Goal: Task Accomplishment & Management: Complete application form

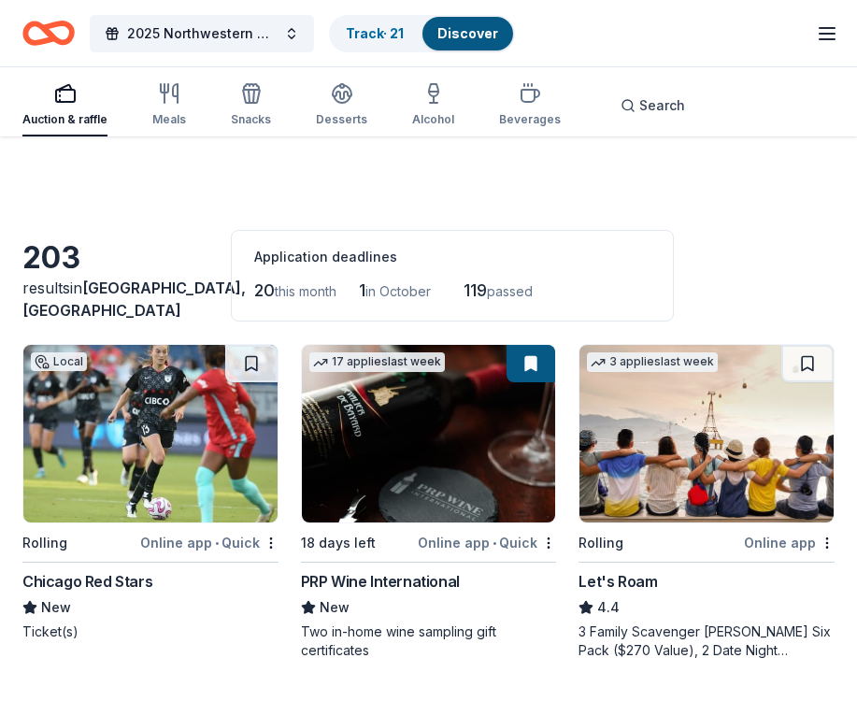
scroll to position [1202, 0]
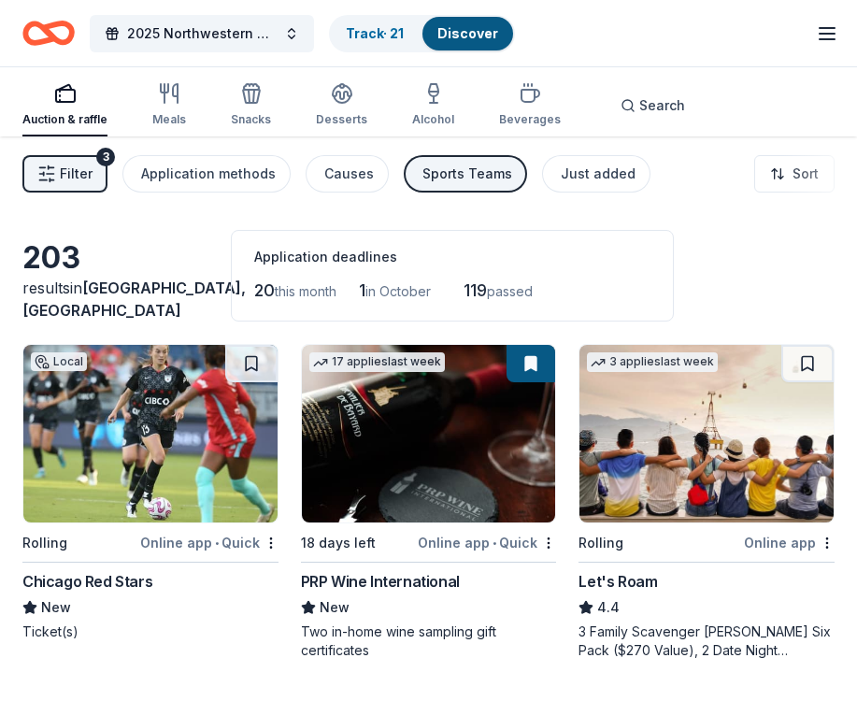
scroll to position [6487, 0]
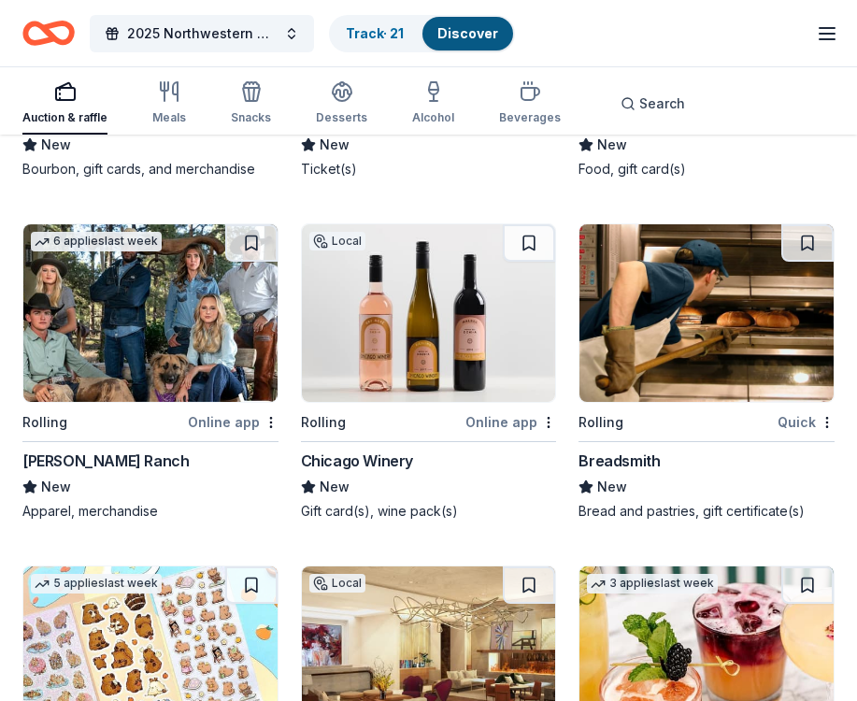
click at [444, 347] on img at bounding box center [429, 313] width 254 height 178
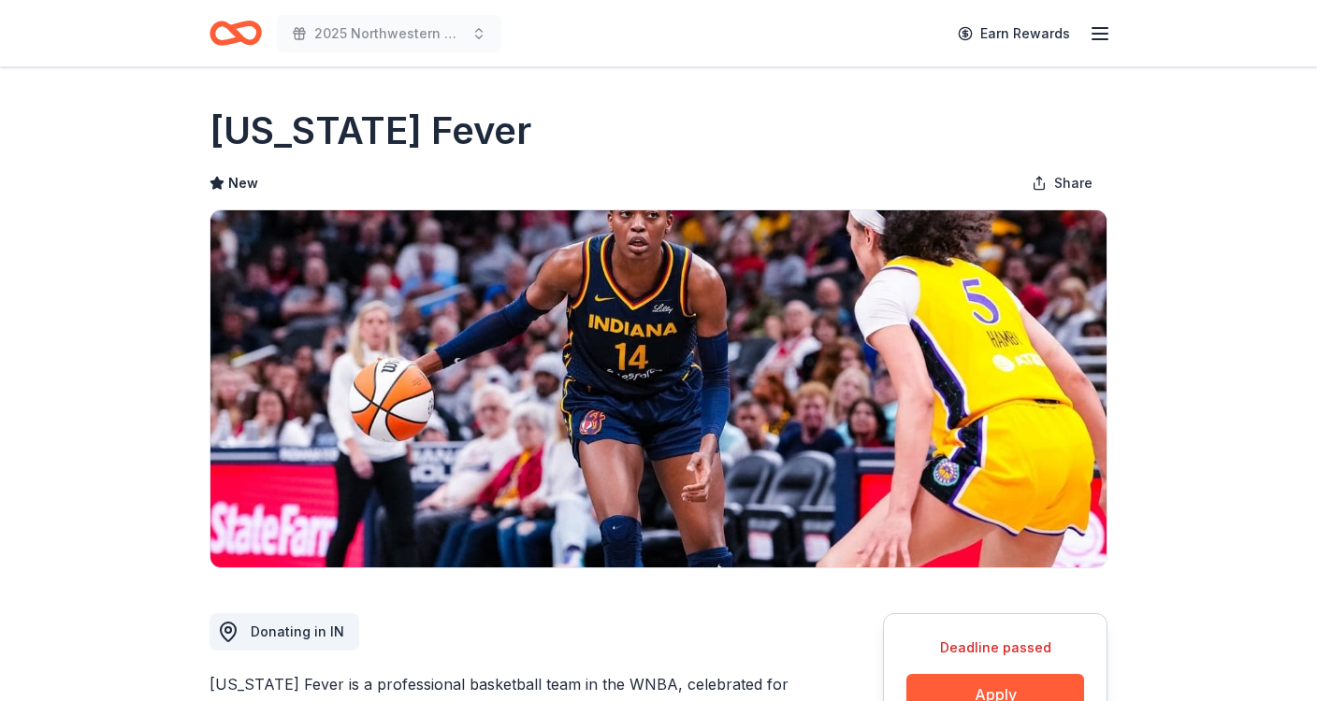
click at [630, 454] on img at bounding box center [658, 388] width 896 height 357
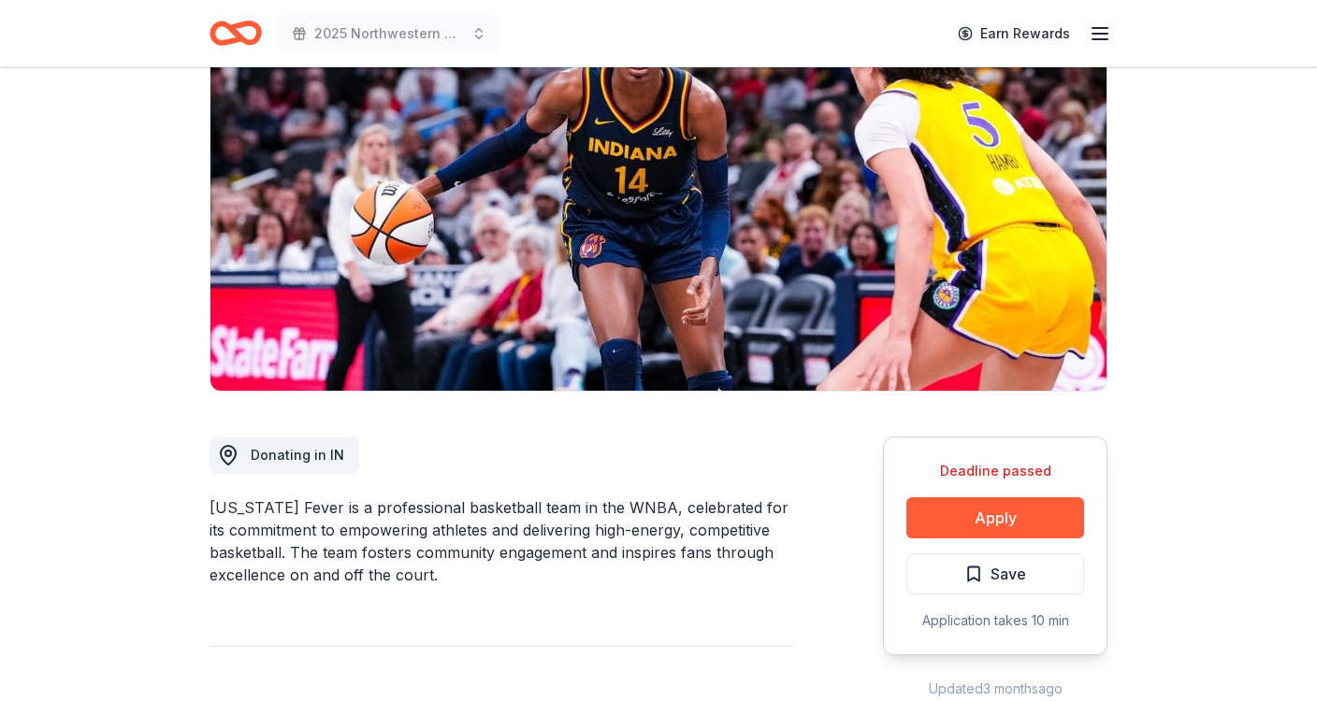
scroll to position [178, 0]
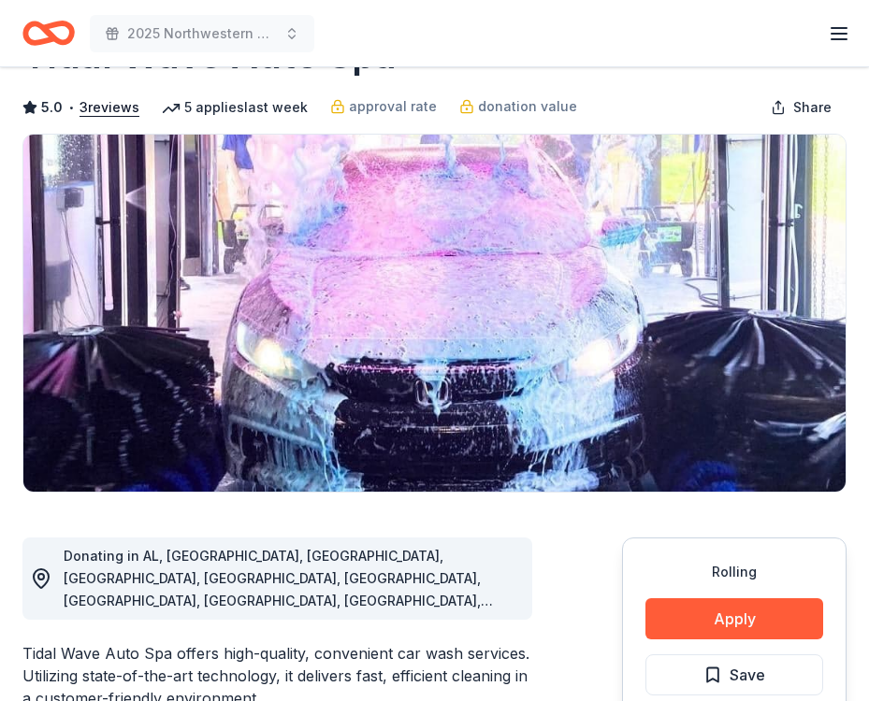
scroll to position [79, 0]
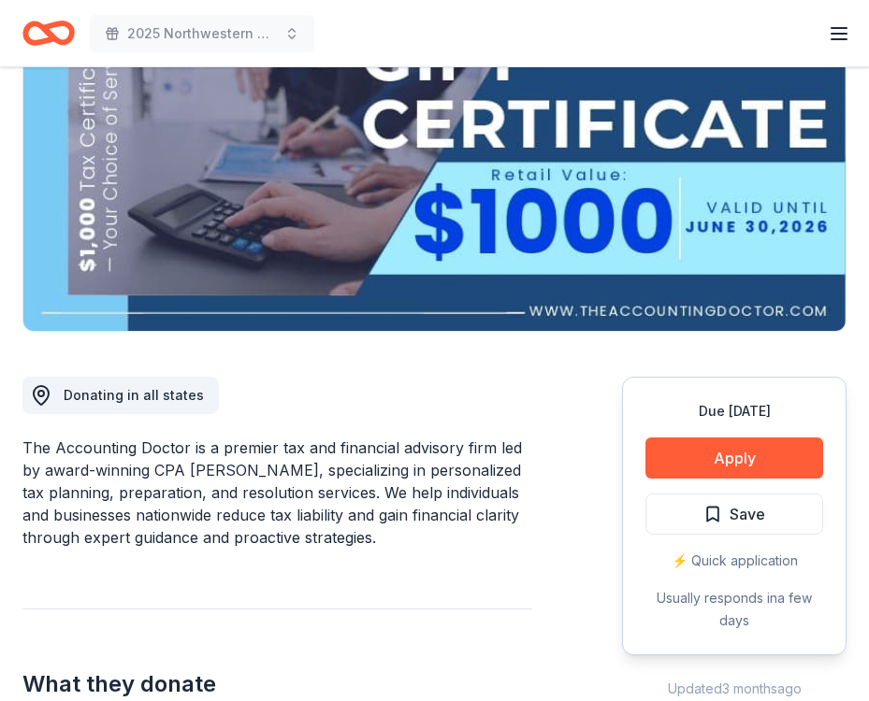
scroll to position [238, 0]
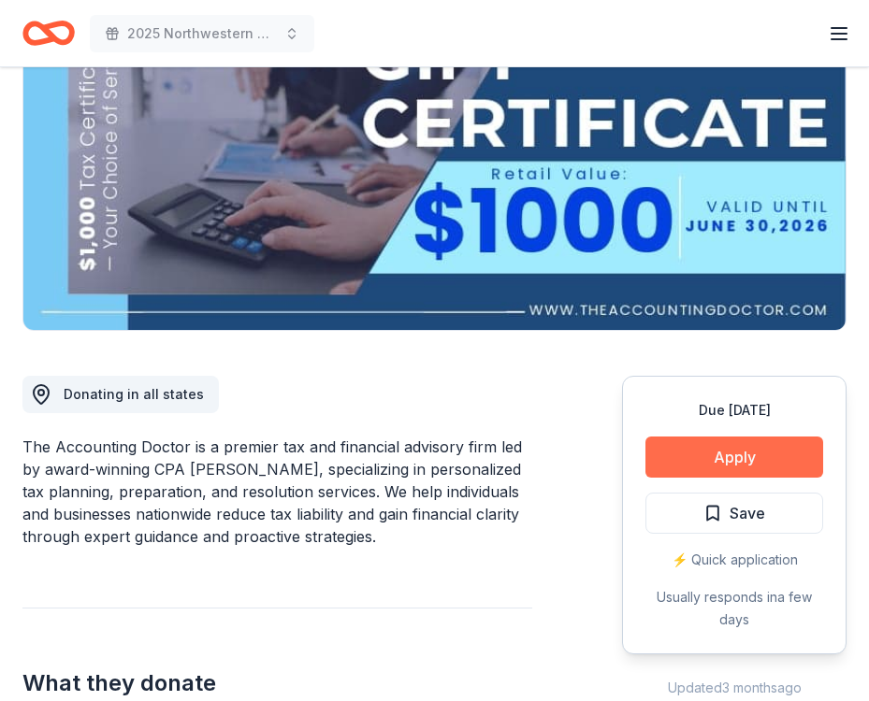
click at [702, 454] on button "Apply" at bounding box center [734, 457] width 178 height 41
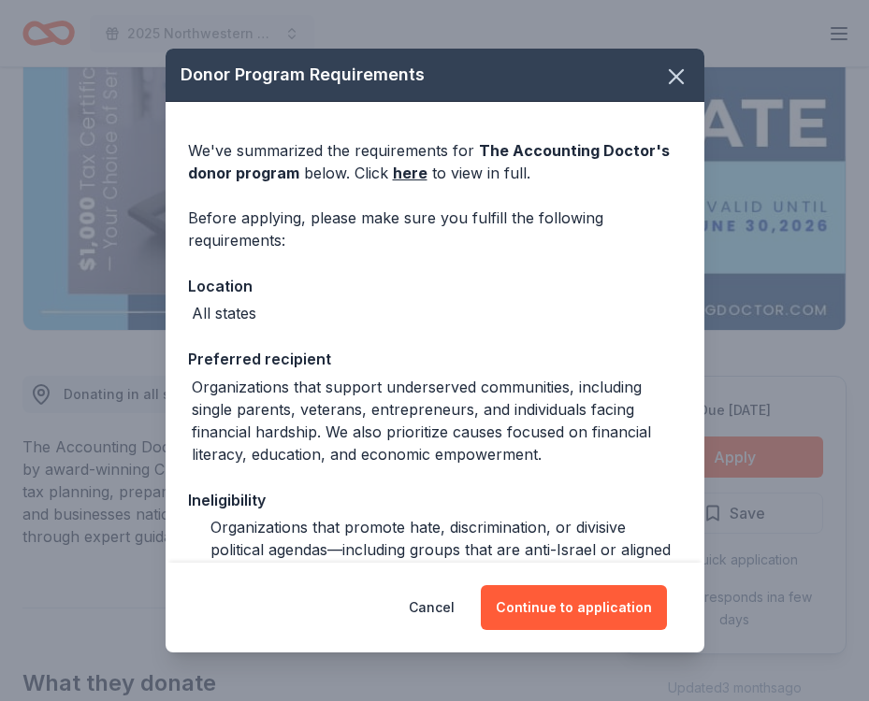
scroll to position [165, 0]
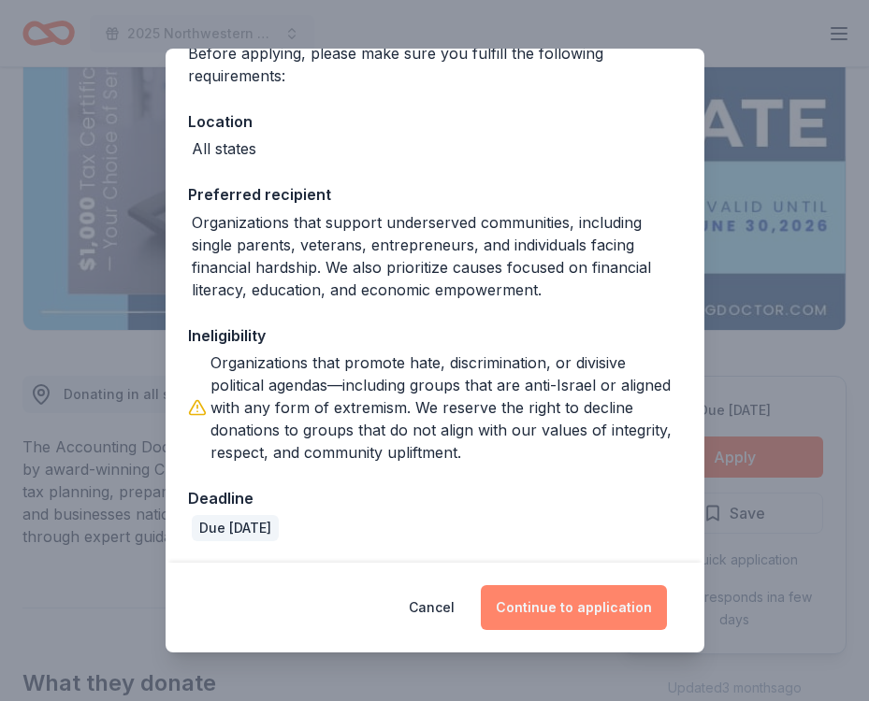
click at [576, 610] on button "Continue to application" at bounding box center [574, 607] width 186 height 45
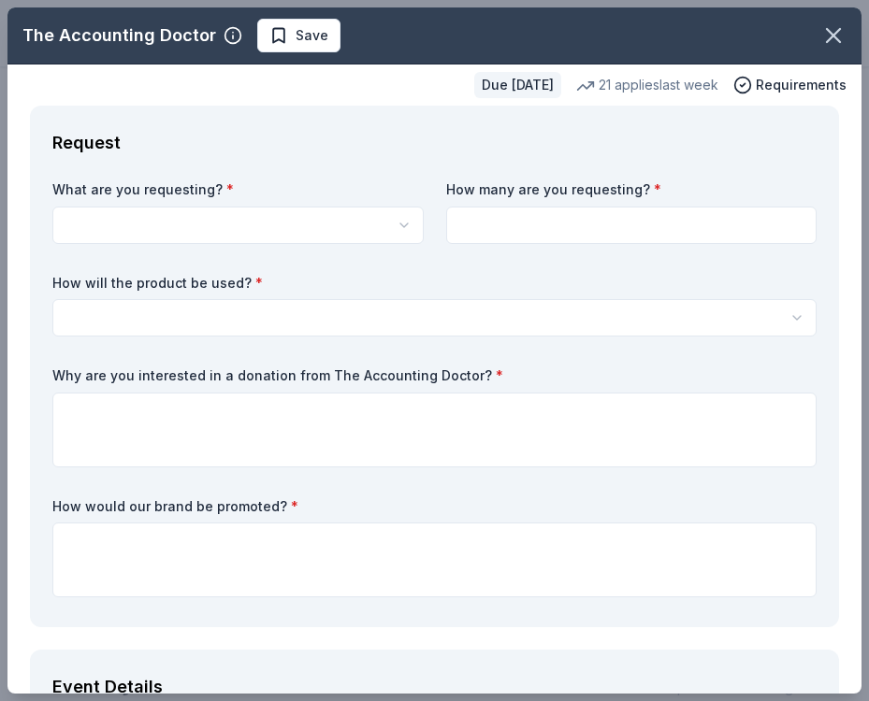
click at [189, 232] on html "2025 Northwestern University Dance Marathon Alumni Gala Earn Rewards Due [DATE]…" at bounding box center [434, 112] width 869 height 701
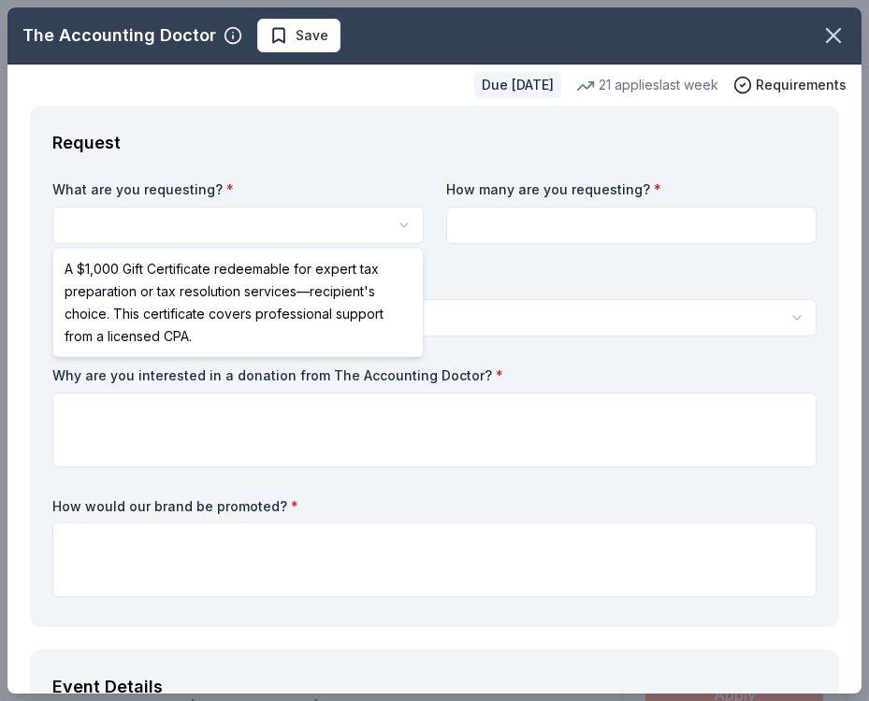
scroll to position [0, 0]
select select "A $1,000 Gift Certificate redeemable for expert tax preparation or tax resoluti…"
click at [307, 225] on html "2025 Northwestern University Dance Marathon Alumni Gala Save Apply Due [DATE] S…" at bounding box center [434, 350] width 869 height 701
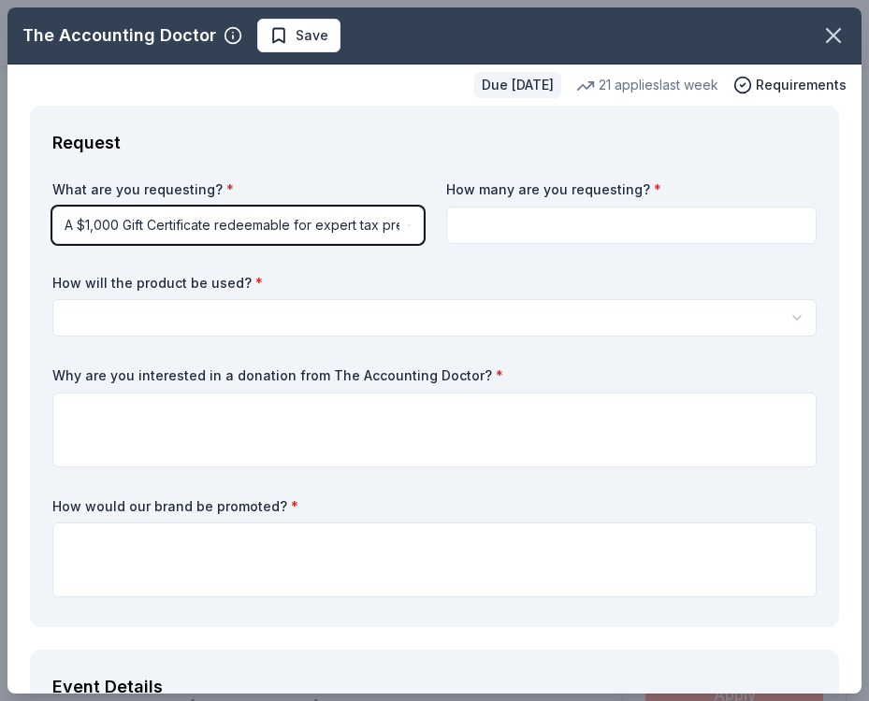
click at [555, 216] on html "2025 Northwestern University Dance Marathon Alumni Gala Save Apply Due [DATE] S…" at bounding box center [434, 350] width 869 height 701
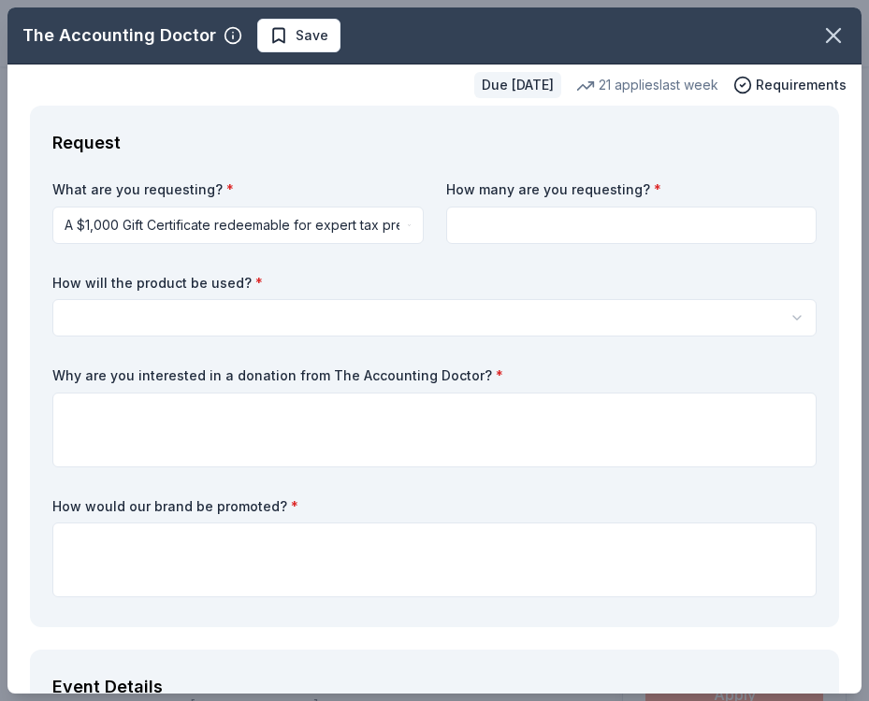
click at [492, 222] on input at bounding box center [631, 225] width 371 height 37
type input "1"
click at [285, 326] on html "2025 Northwestern University Dance Marathon Alumni Gala Save Apply Due [DATE] S…" at bounding box center [434, 350] width 869 height 701
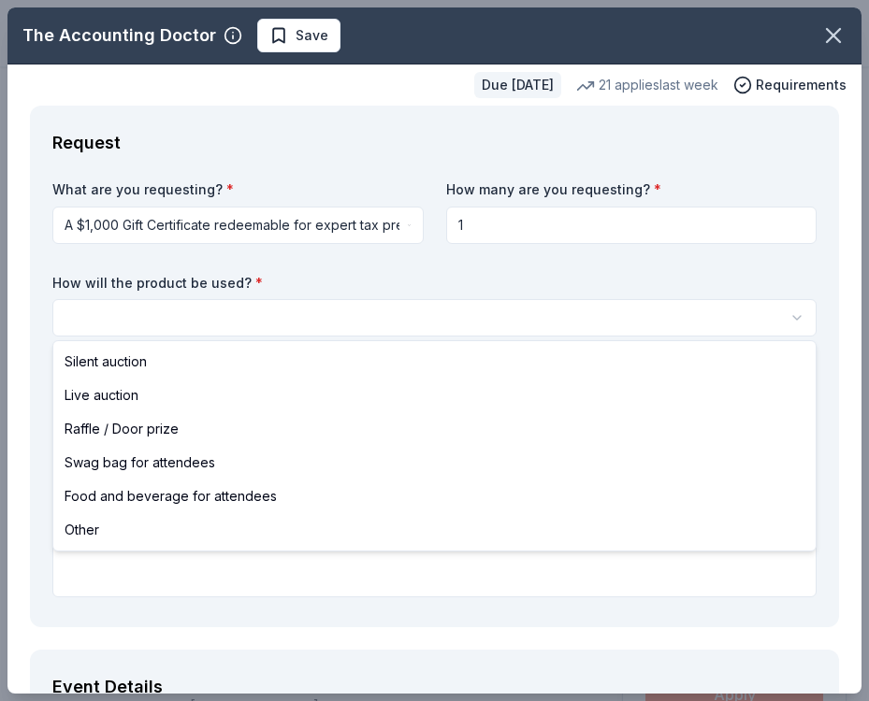
select select "silentAuction"
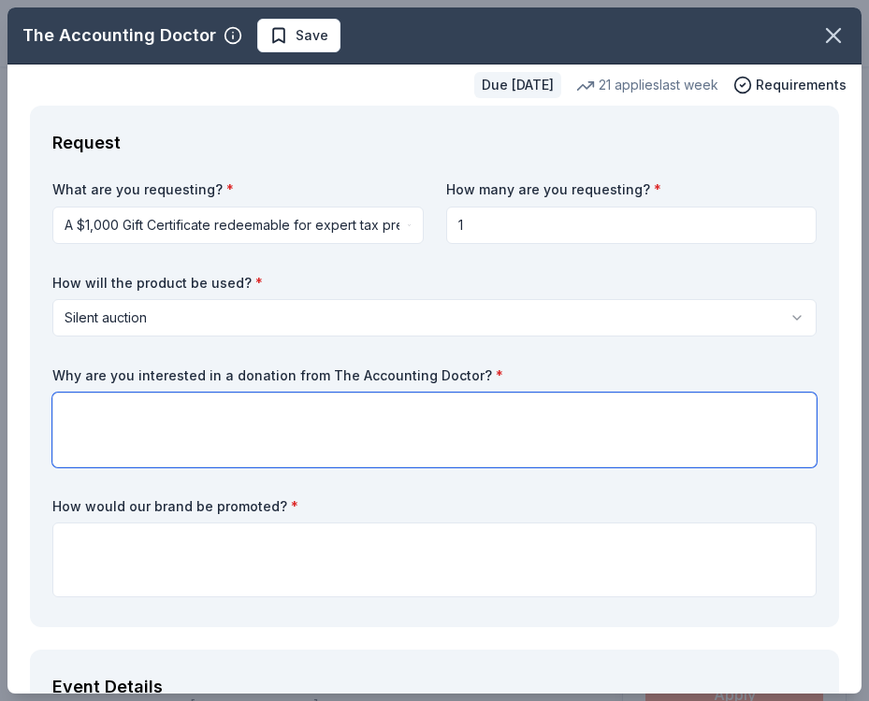
click at [151, 437] on textarea at bounding box center [434, 430] width 764 height 75
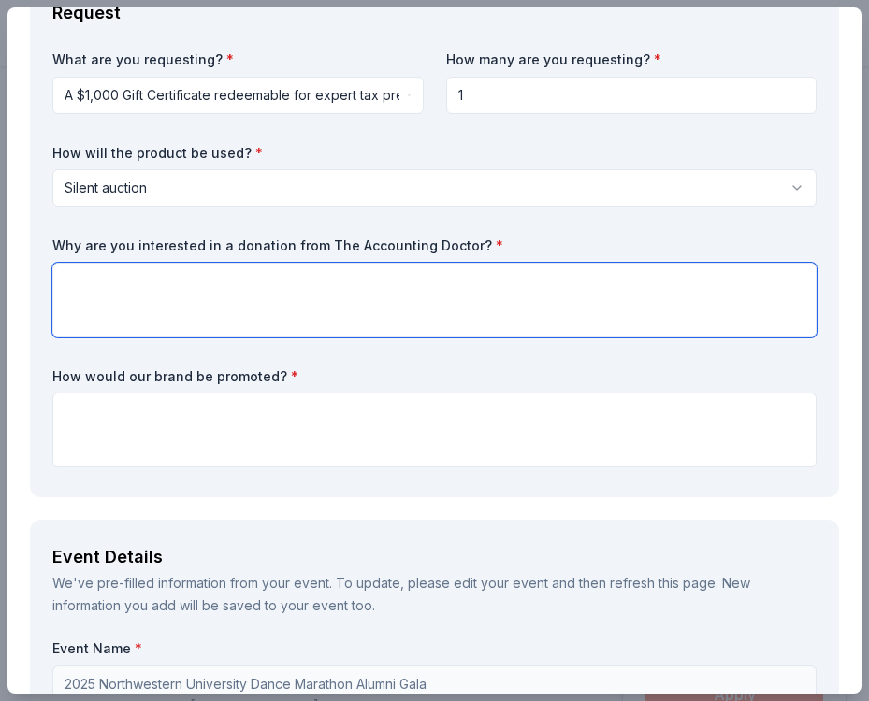
scroll to position [134, 0]
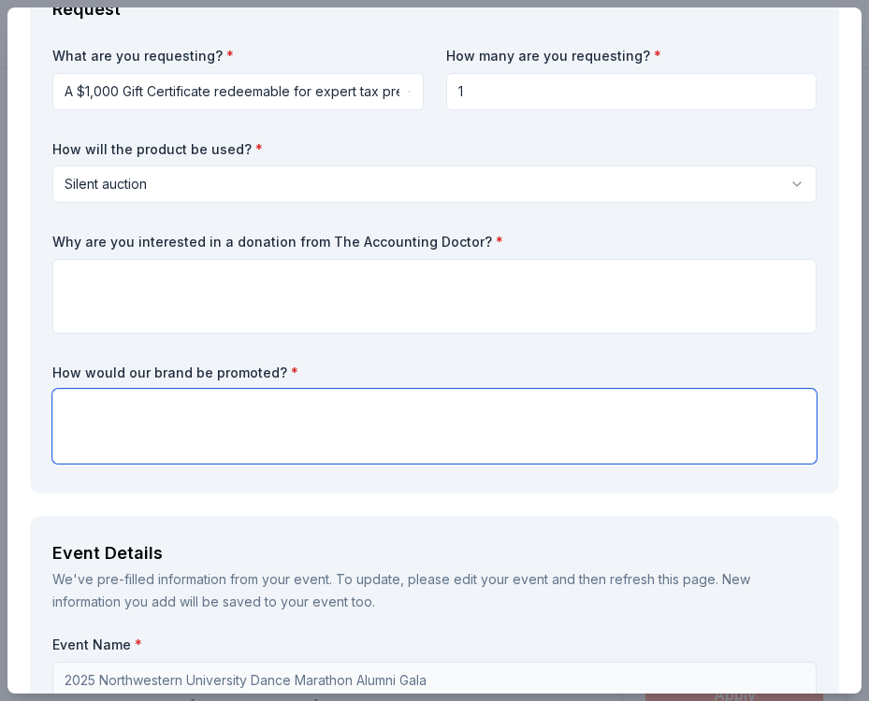
click at [121, 421] on textarea at bounding box center [434, 426] width 764 height 75
paste textarea "ill be listed in our marketing materials and recognized during the auction at o…"
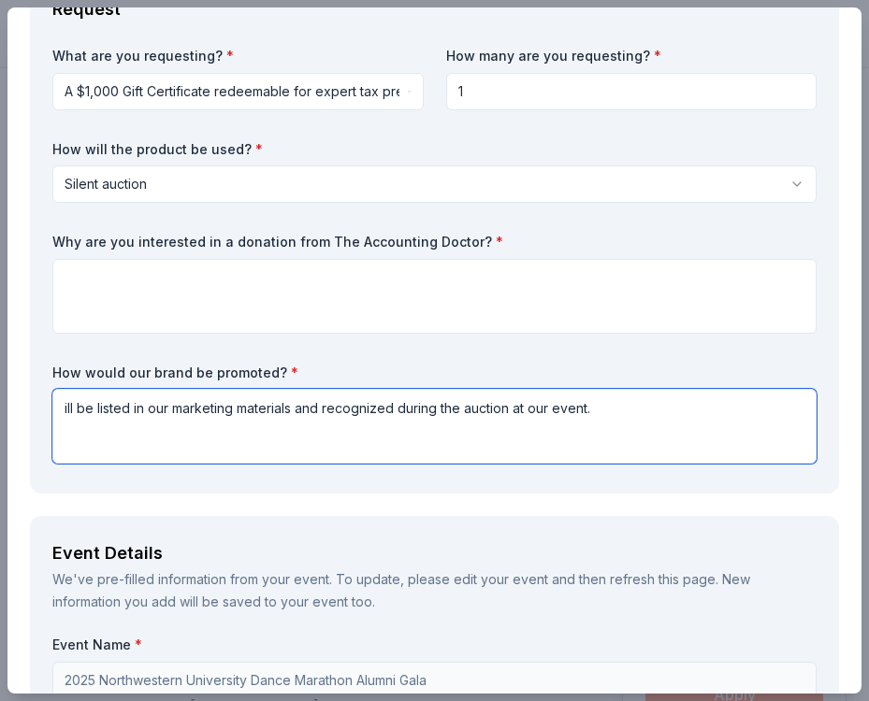
click at [65, 408] on textarea "ill be listed in our marketing materials and recognized during the auction at o…" at bounding box center [434, 426] width 764 height 75
click at [706, 413] on textarea "All donors will be listed in our marketing materials and recognized during the …" at bounding box center [434, 426] width 764 height 75
paste textarea "Participation in our silent auction means exposure to large groups of Northwest…"
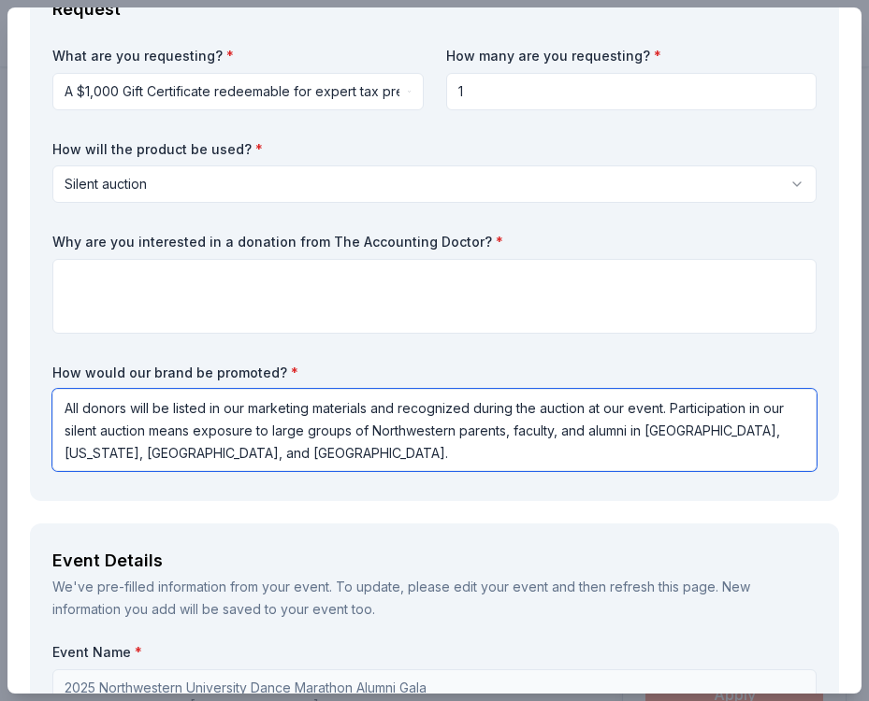
type textarea "All donors will be listed in our marketing materials and recognized during the …"
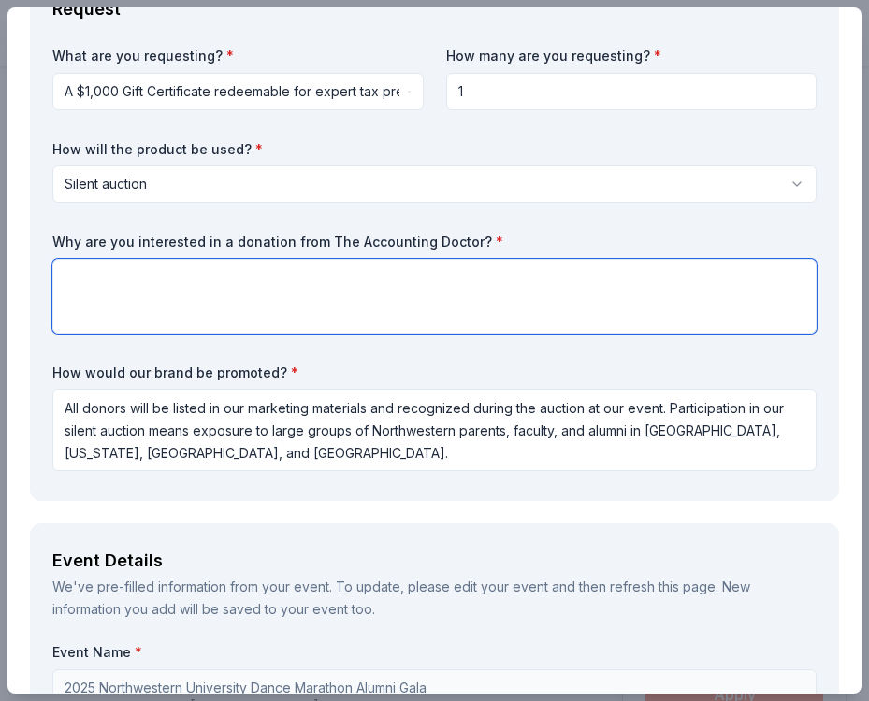
click at [171, 288] on textarea at bounding box center [434, 296] width 764 height 75
paste textarea "This year, we are honored to support Bear Necessities Pediatric [MEDICAL_DATA] …"
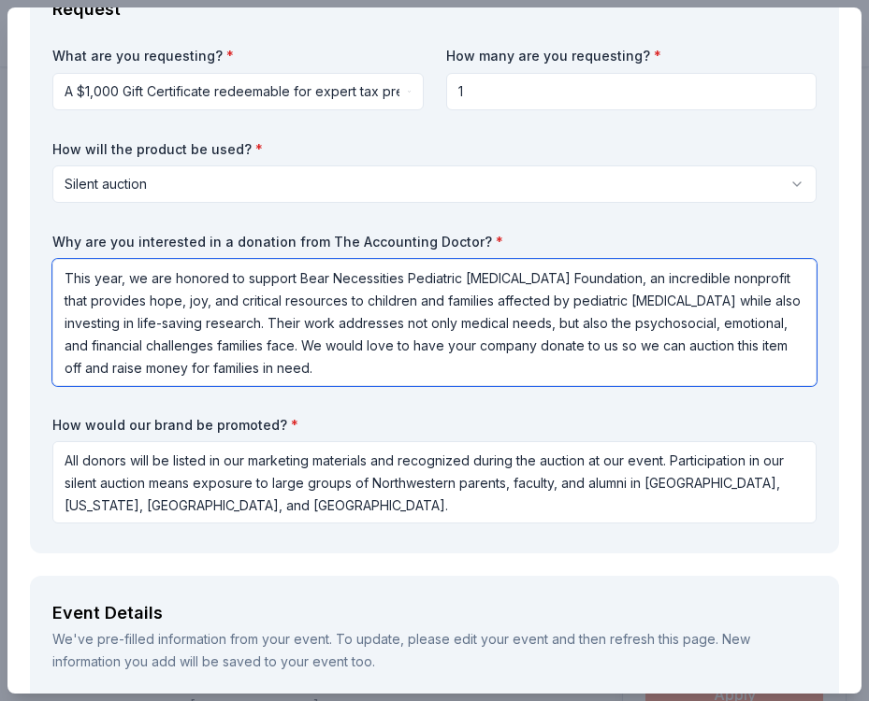
scroll to position [2, 0]
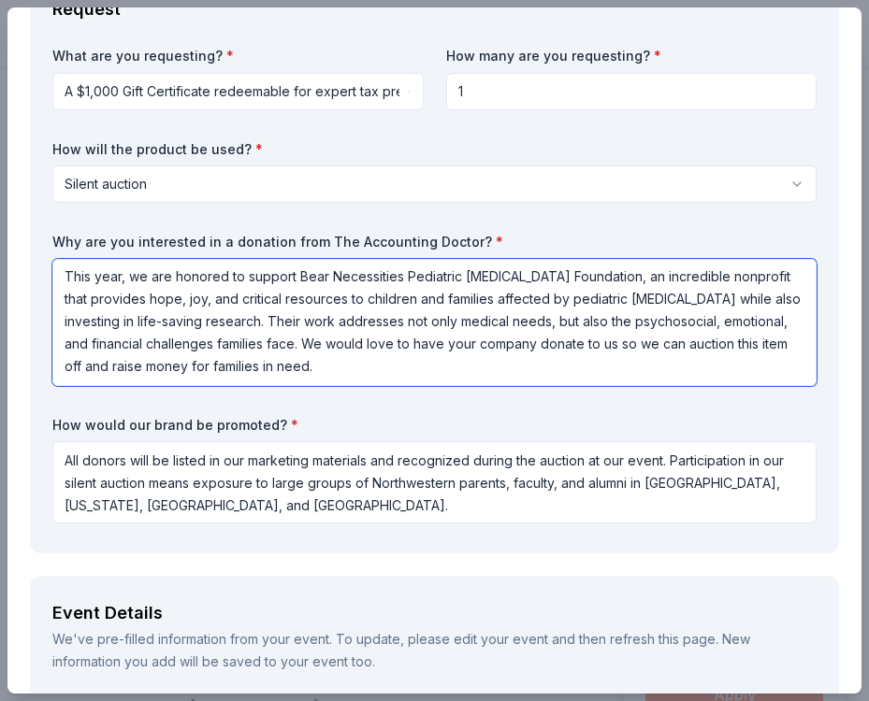
type textarea "This year, we are honored to support Bear Necessities Pediatric [MEDICAL_DATA] …"
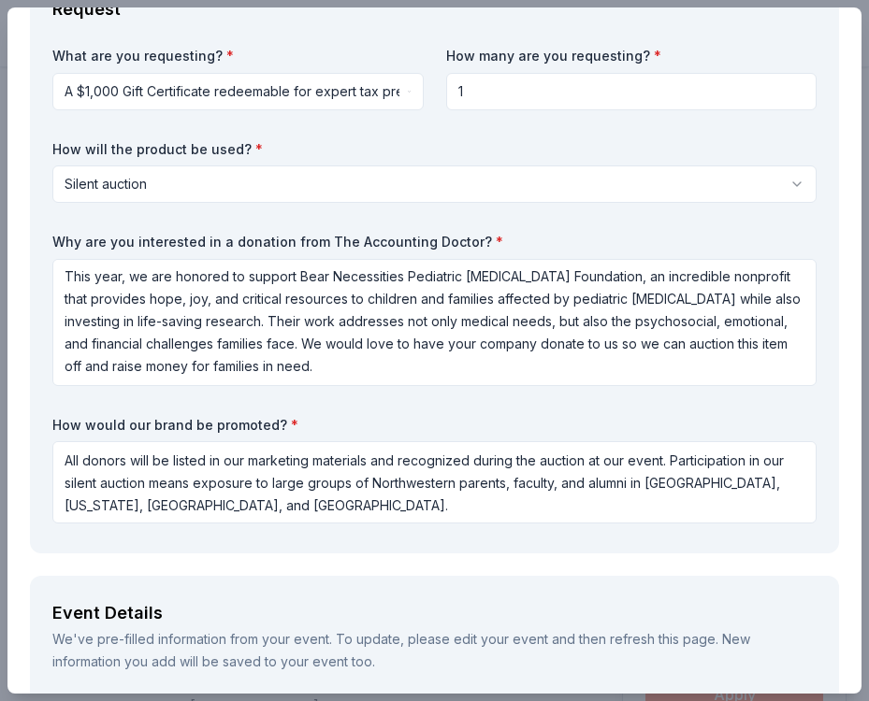
click at [189, 609] on div "Event Details" at bounding box center [434, 613] width 764 height 30
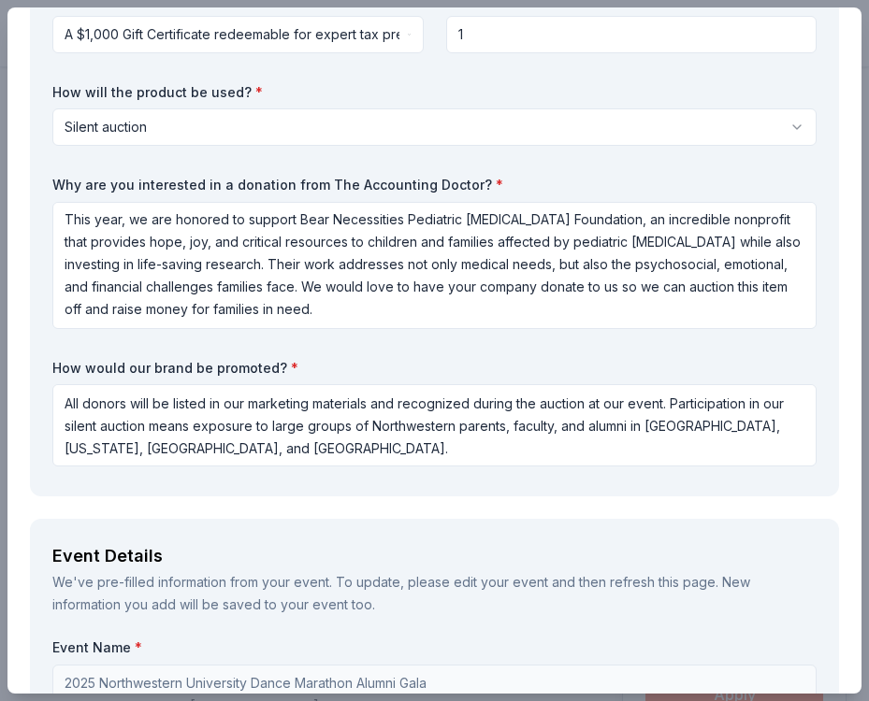
scroll to position [459, 0]
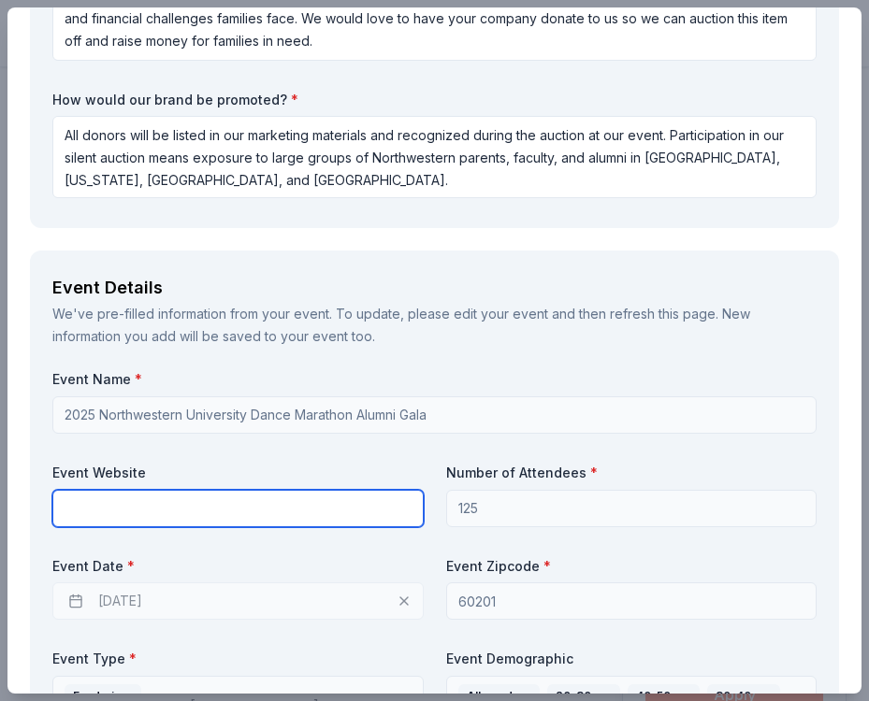
click at [148, 504] on input "text" at bounding box center [237, 508] width 371 height 37
type input "[DOMAIN_NAME]"
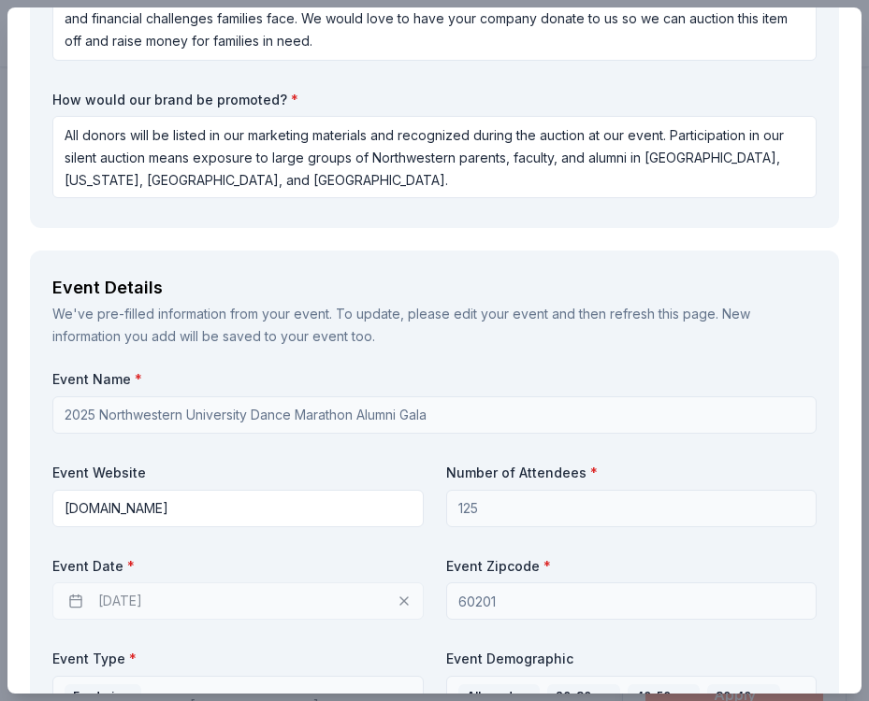
click at [300, 557] on label "Event Date *" at bounding box center [237, 566] width 371 height 19
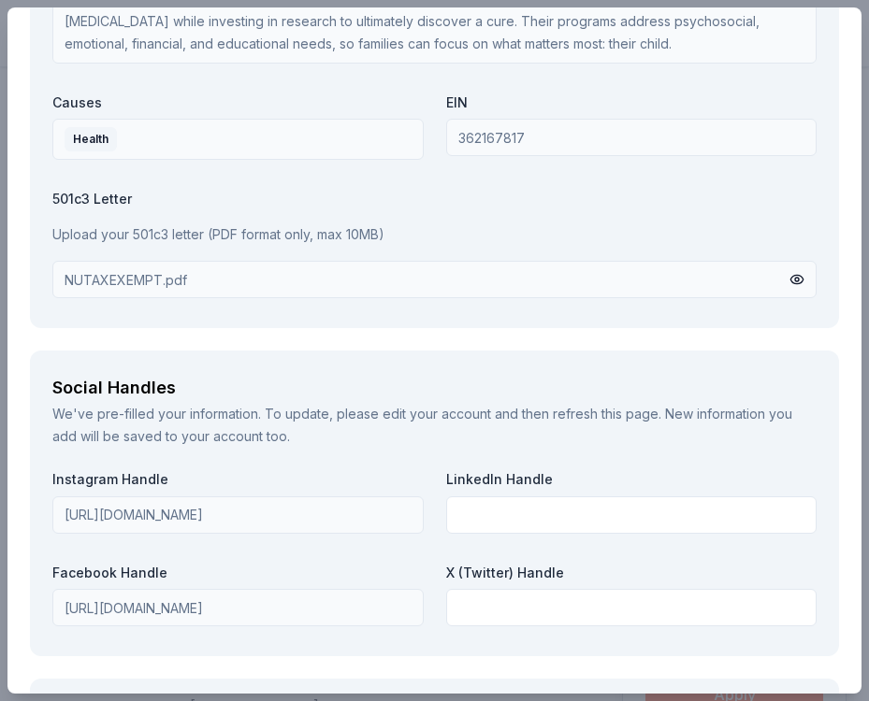
scroll to position [2339, 0]
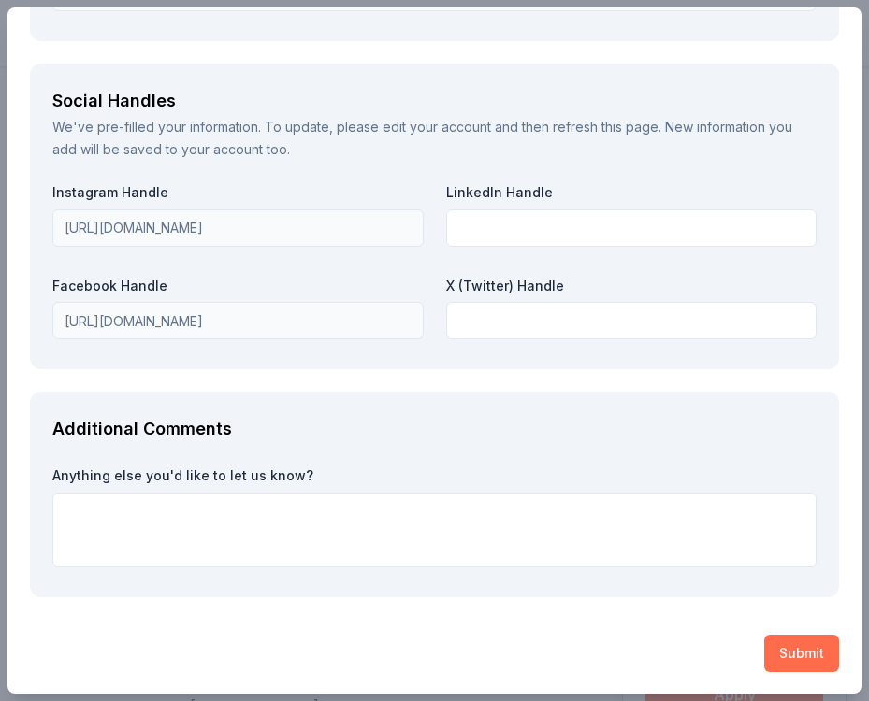
click at [789, 648] on button "Submit" at bounding box center [801, 653] width 75 height 37
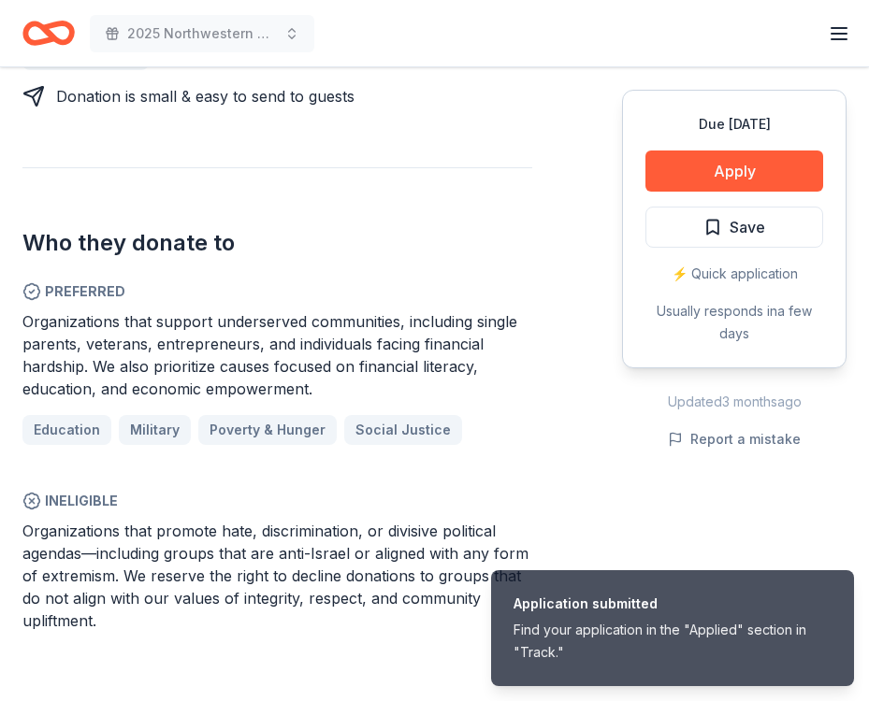
scroll to position [1161, 0]
